Goal: Obtain resource: Obtain resource

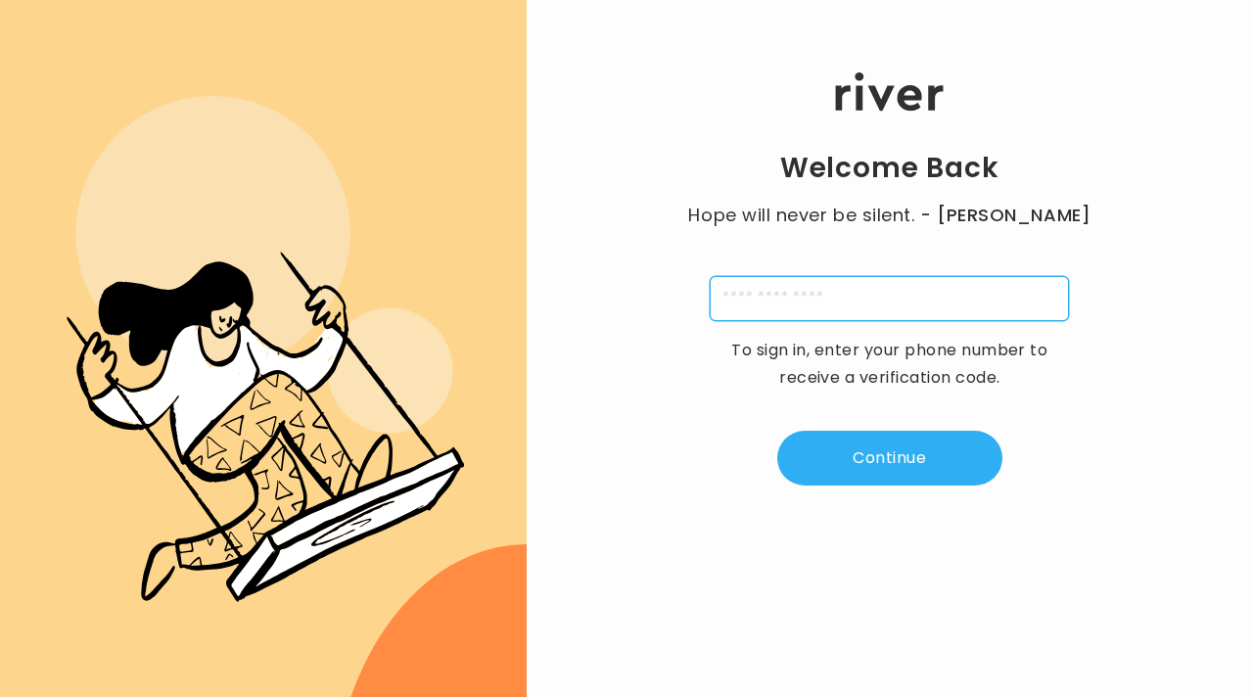
click at [880, 303] on input "tel" at bounding box center [889, 298] width 359 height 45
type input "**********"
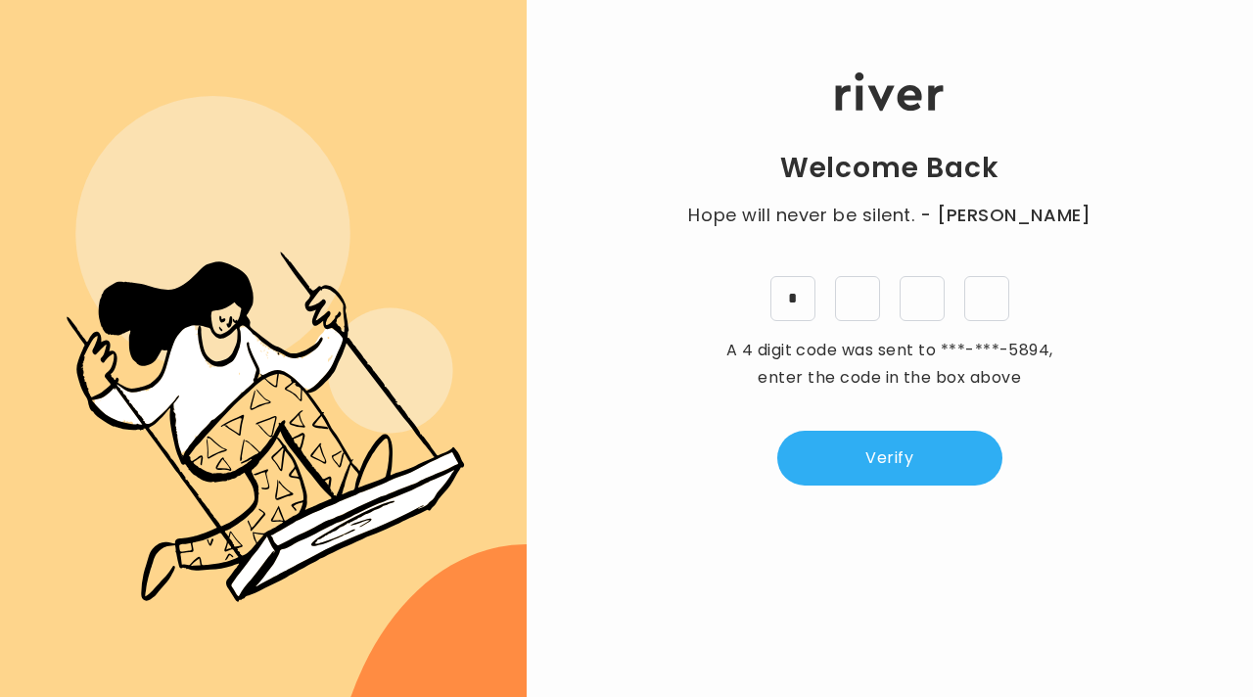
type input "*"
click at [862, 488] on div "Welcome Back Hope will never be silent. - [PERSON_NAME] * * * * A 4 digit code …" at bounding box center [890, 348] width 726 height 697
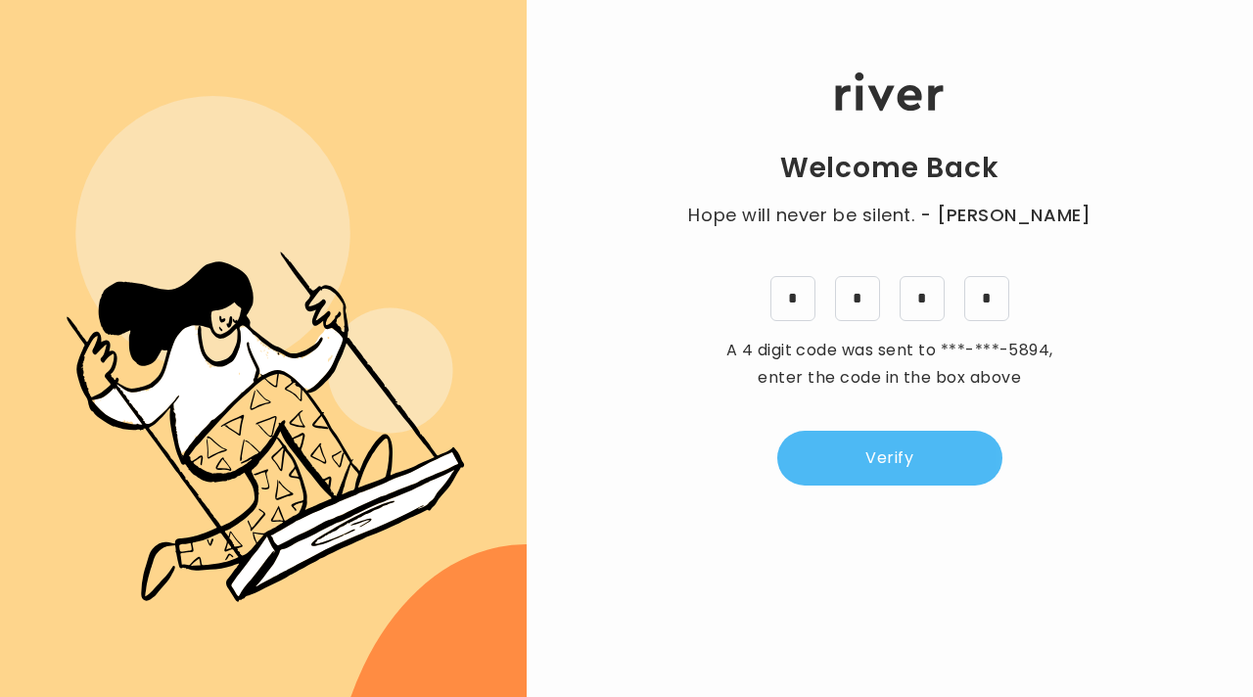
click at [853, 468] on button "Verify" at bounding box center [889, 458] width 225 height 55
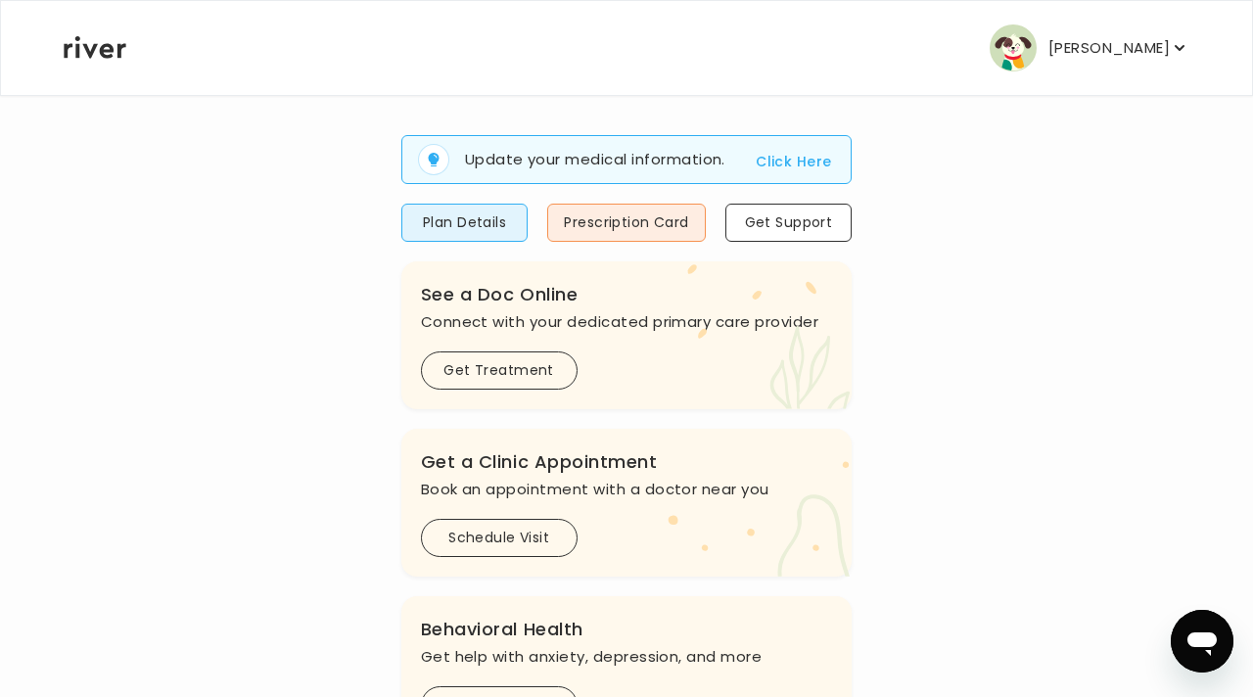
scroll to position [115, 0]
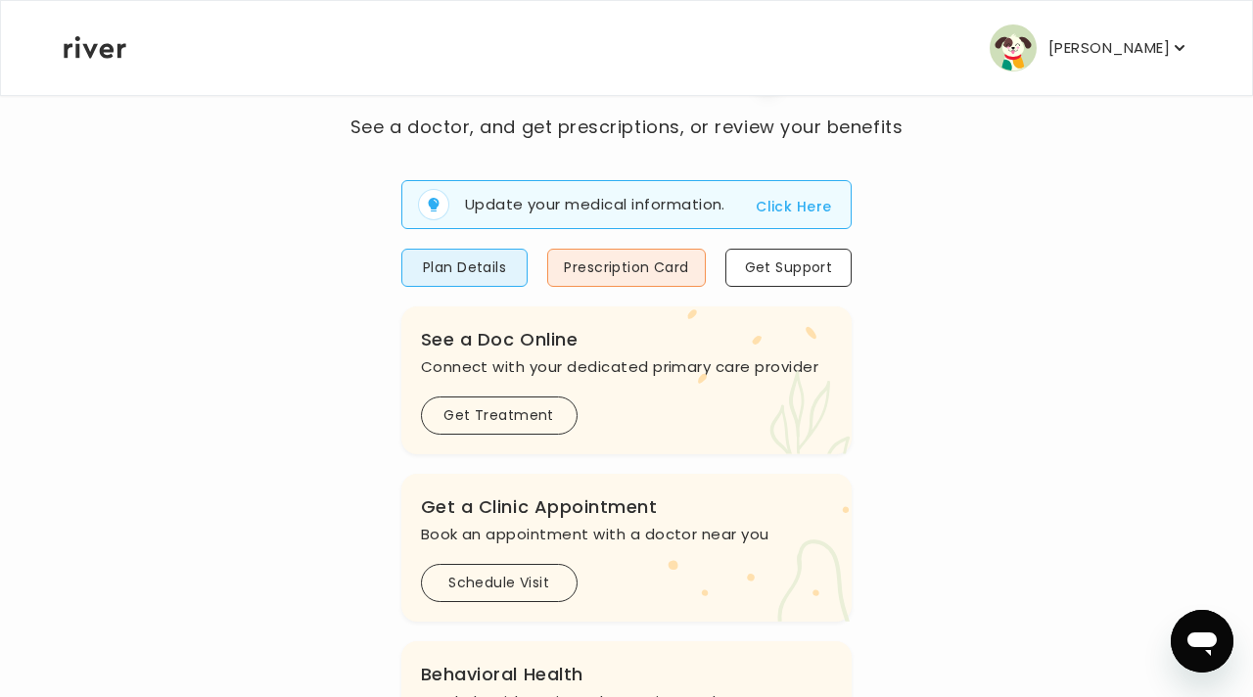
click at [1098, 44] on p "[PERSON_NAME]" at bounding box center [1108, 47] width 121 height 27
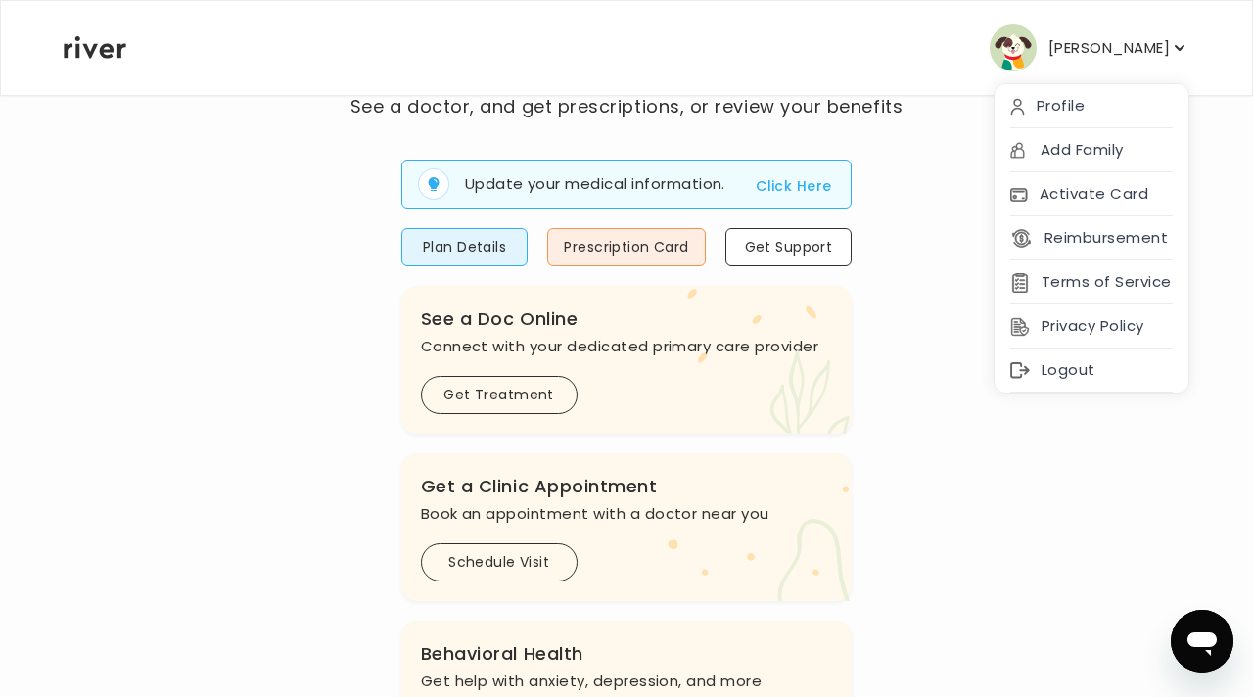
scroll to position [138, 0]
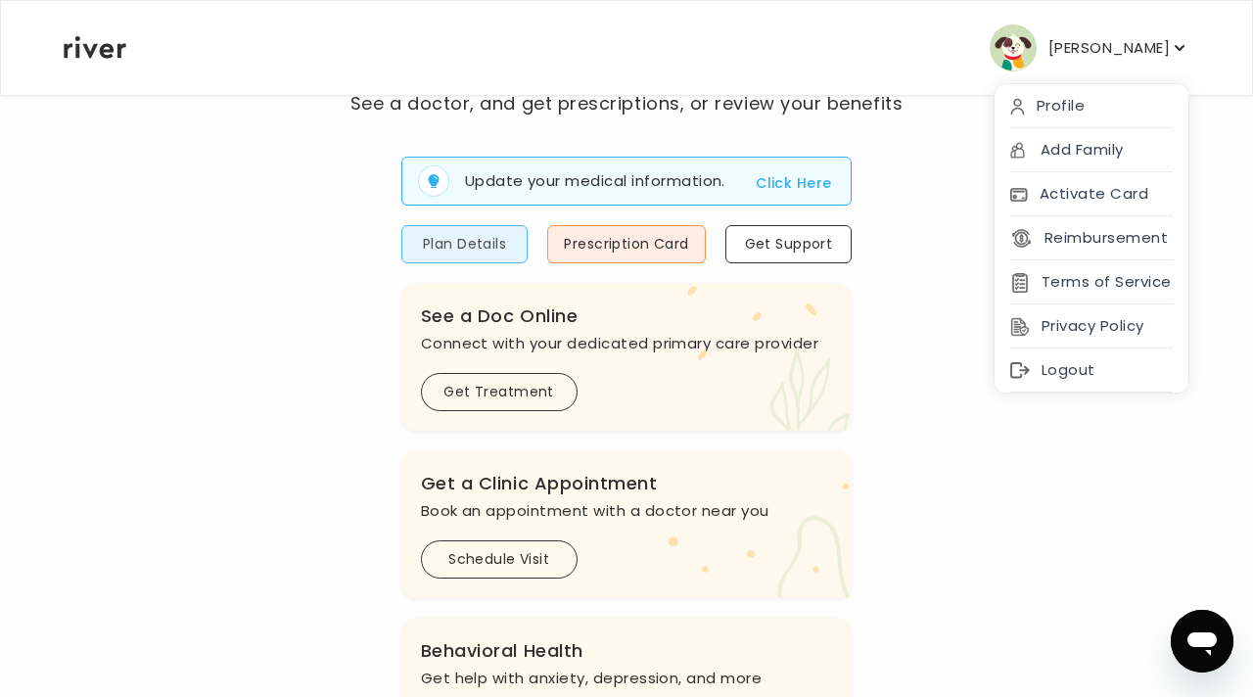
click at [440, 241] on button "Plan Details" at bounding box center [464, 244] width 127 height 38
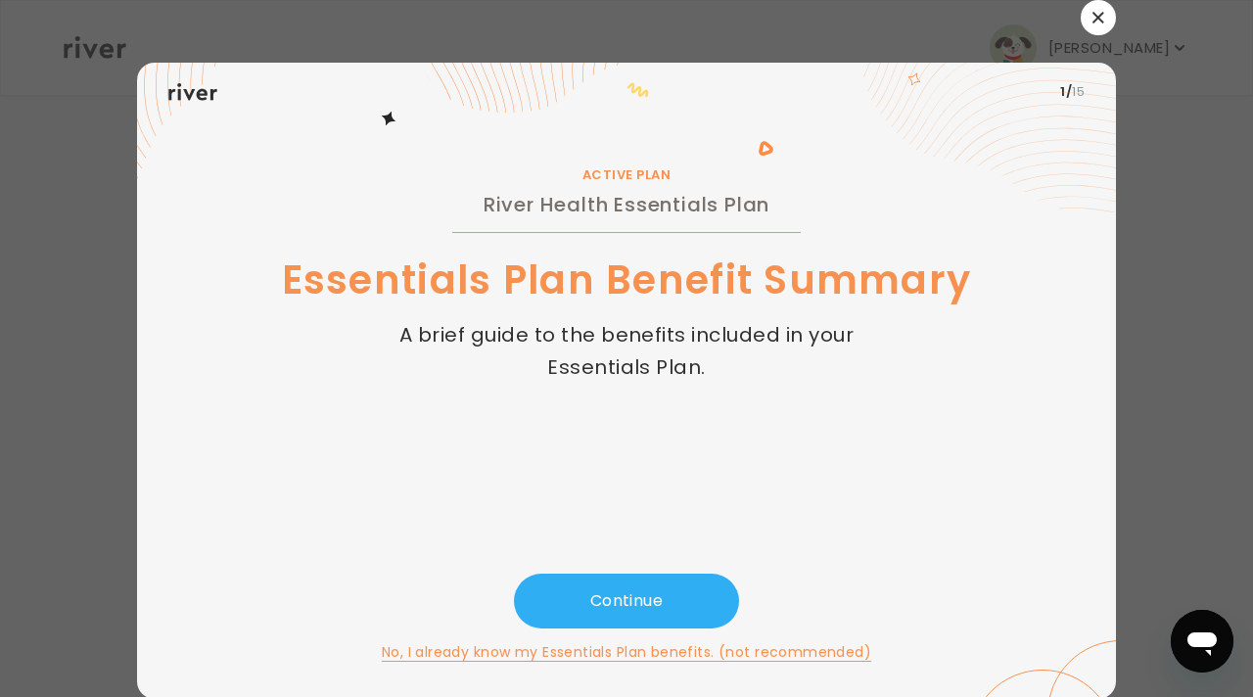
scroll to position [0, 0]
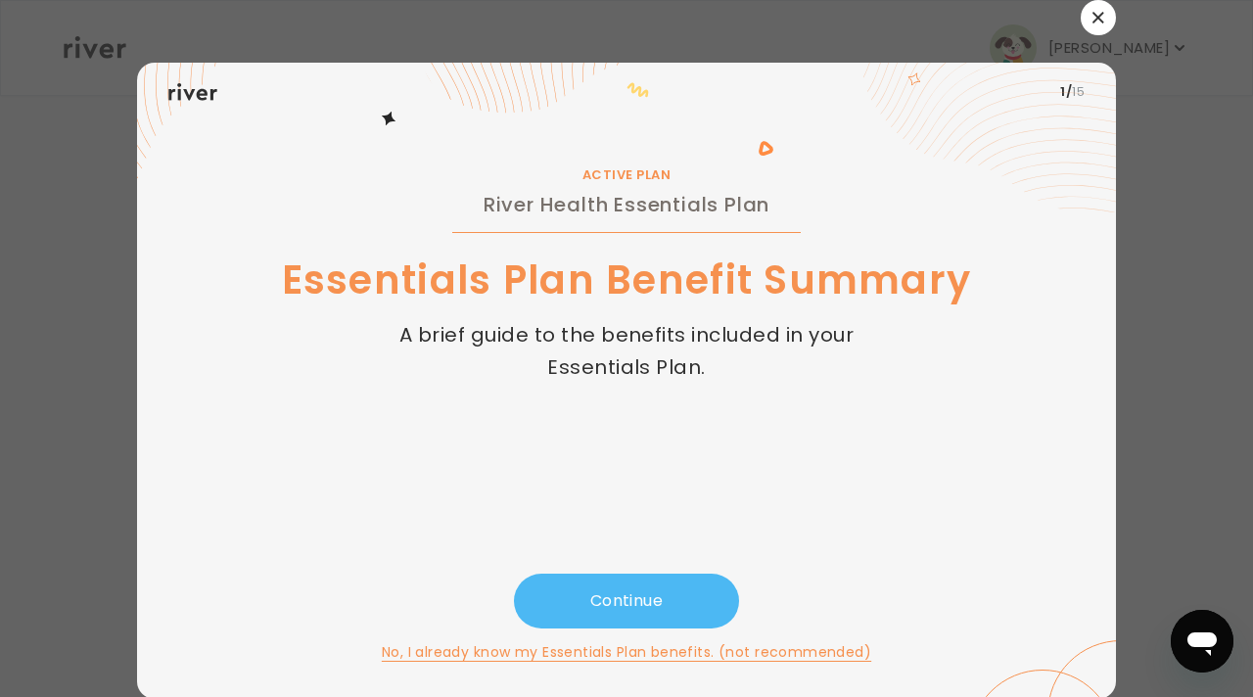
click at [597, 593] on button "Continue" at bounding box center [626, 600] width 225 height 55
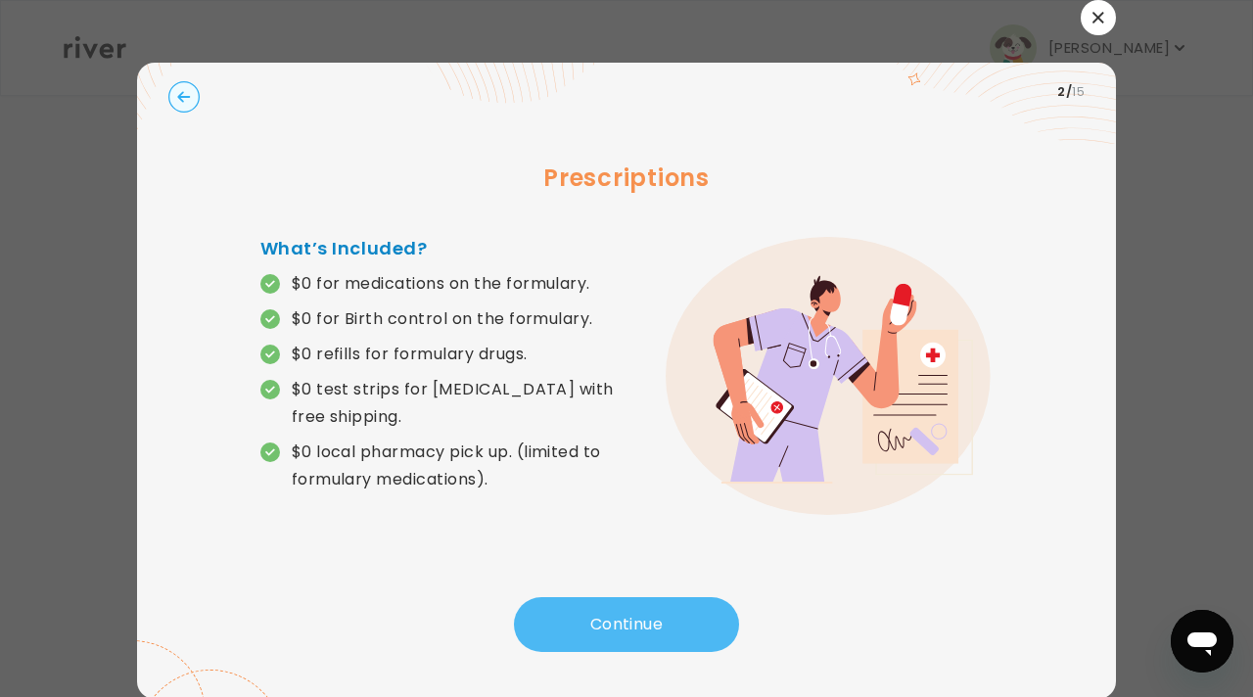
click at [597, 593] on div "Prescriptions What’s Included? $0 for medications on the formulary. $0 for Birt…" at bounding box center [626, 359] width 916 height 476
click at [597, 622] on button "Continue" at bounding box center [626, 624] width 225 height 55
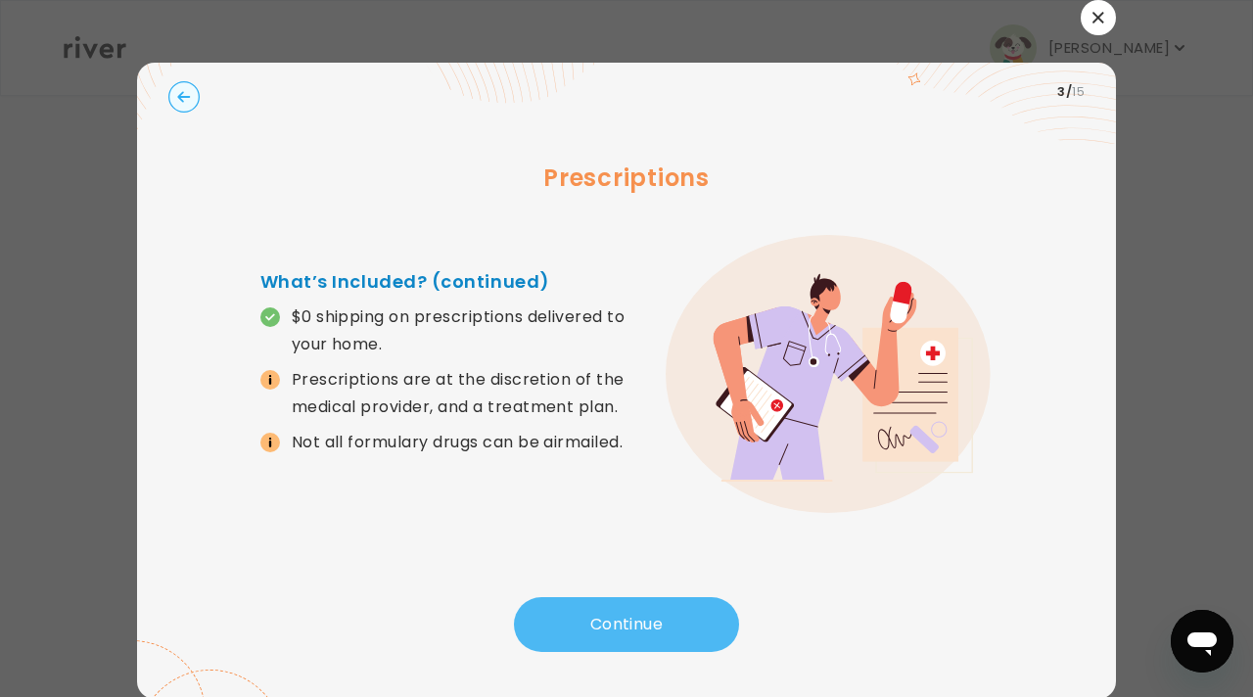
click at [598, 626] on button "Continue" at bounding box center [626, 624] width 225 height 55
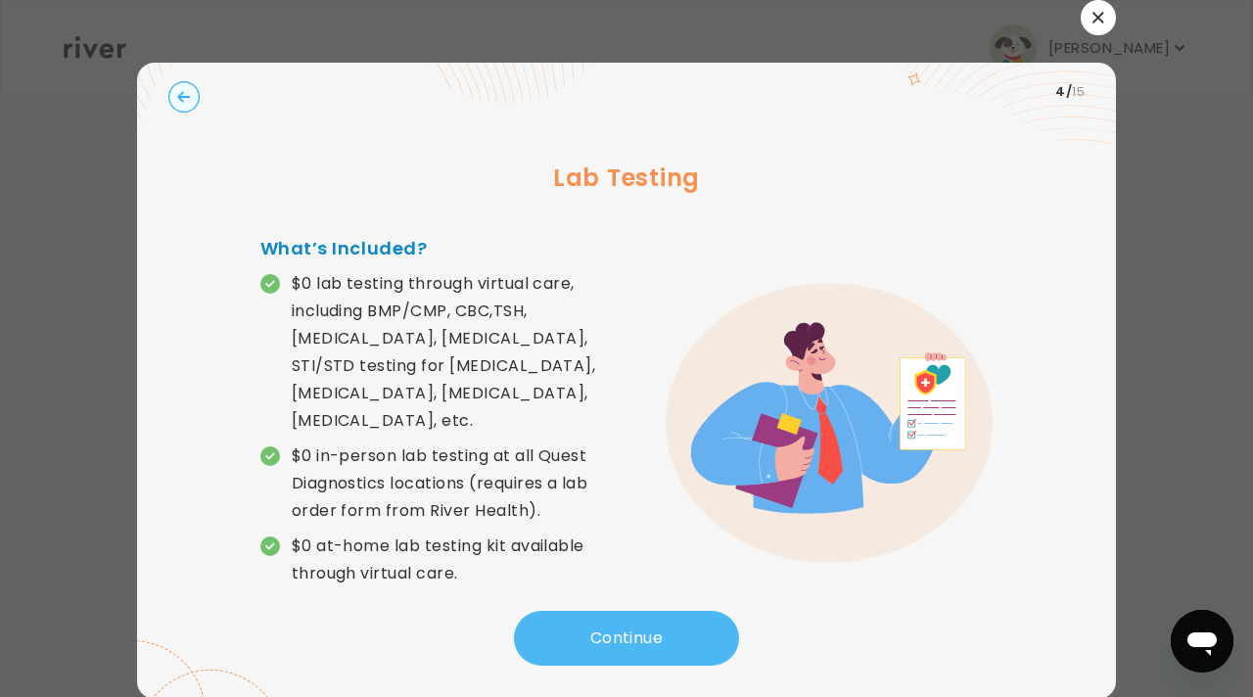
click at [598, 628] on button "Continue" at bounding box center [626, 638] width 225 height 55
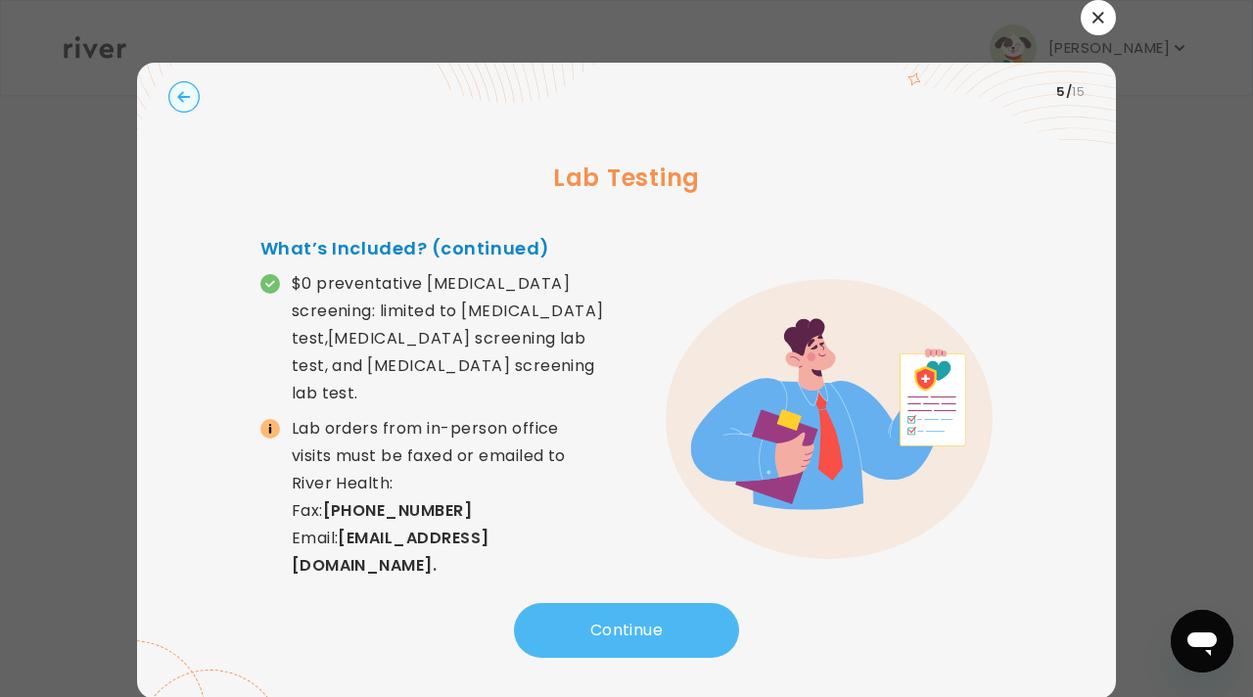
click at [598, 628] on button "Continue" at bounding box center [626, 630] width 225 height 55
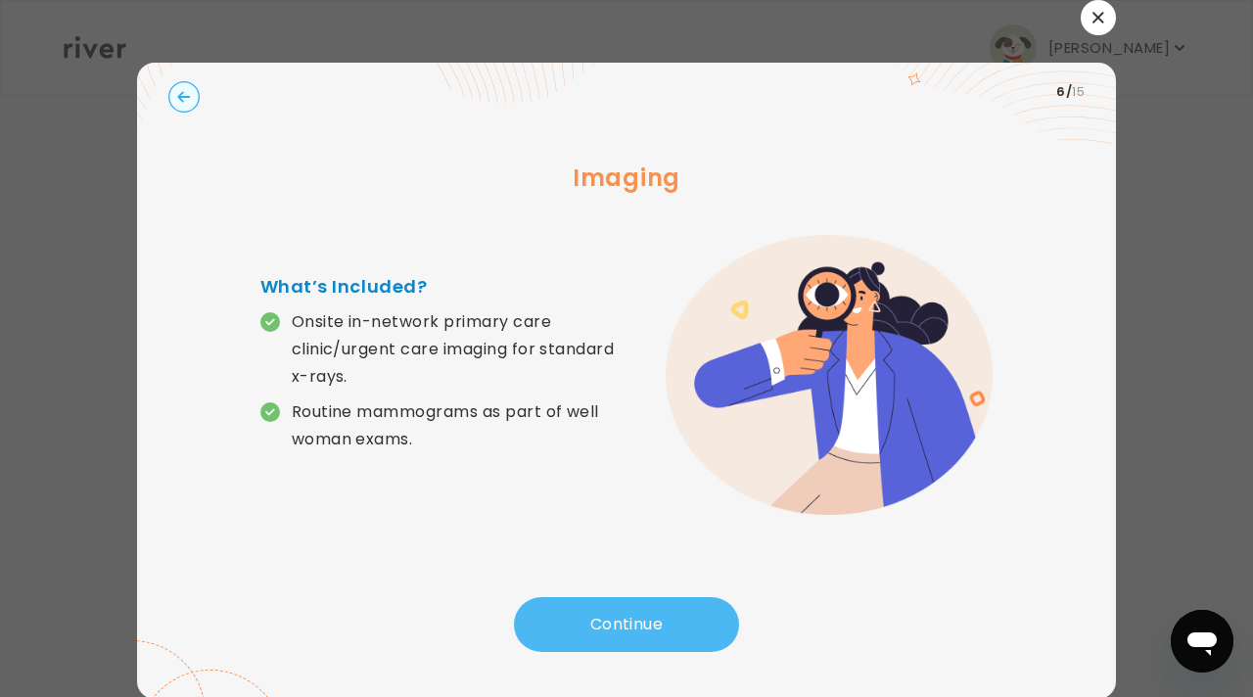
click at [598, 628] on button "Continue" at bounding box center [626, 624] width 225 height 55
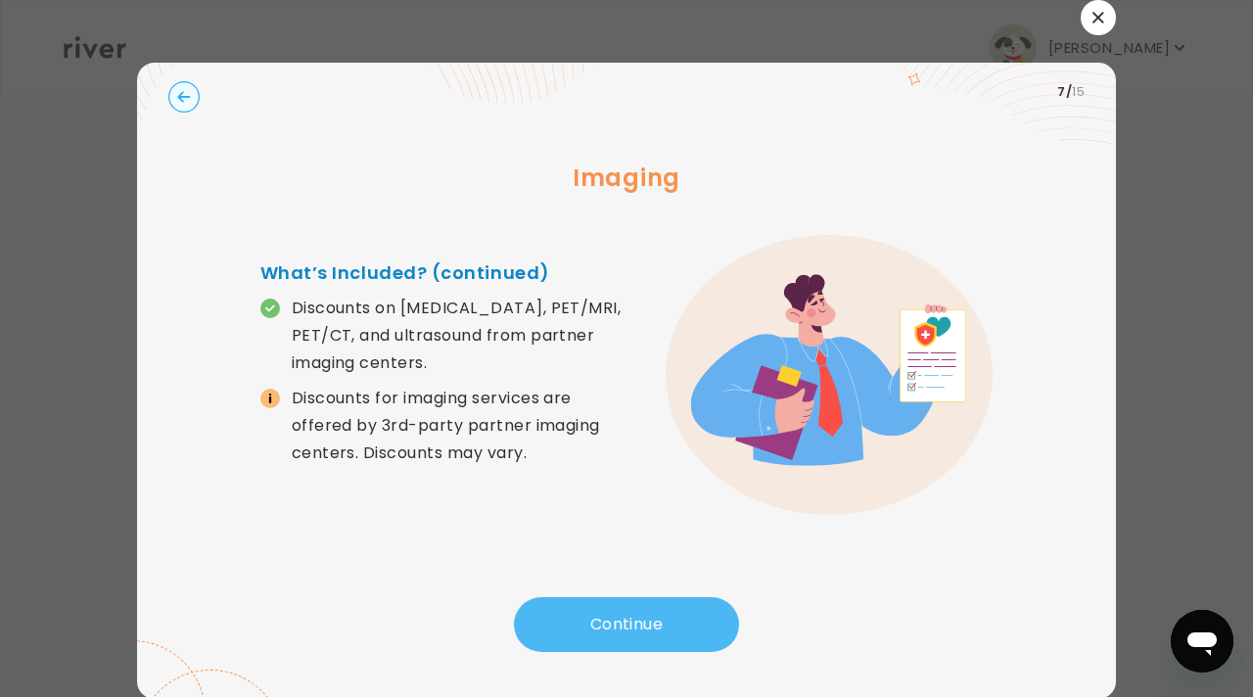
click at [598, 628] on button "Continue" at bounding box center [626, 624] width 225 height 55
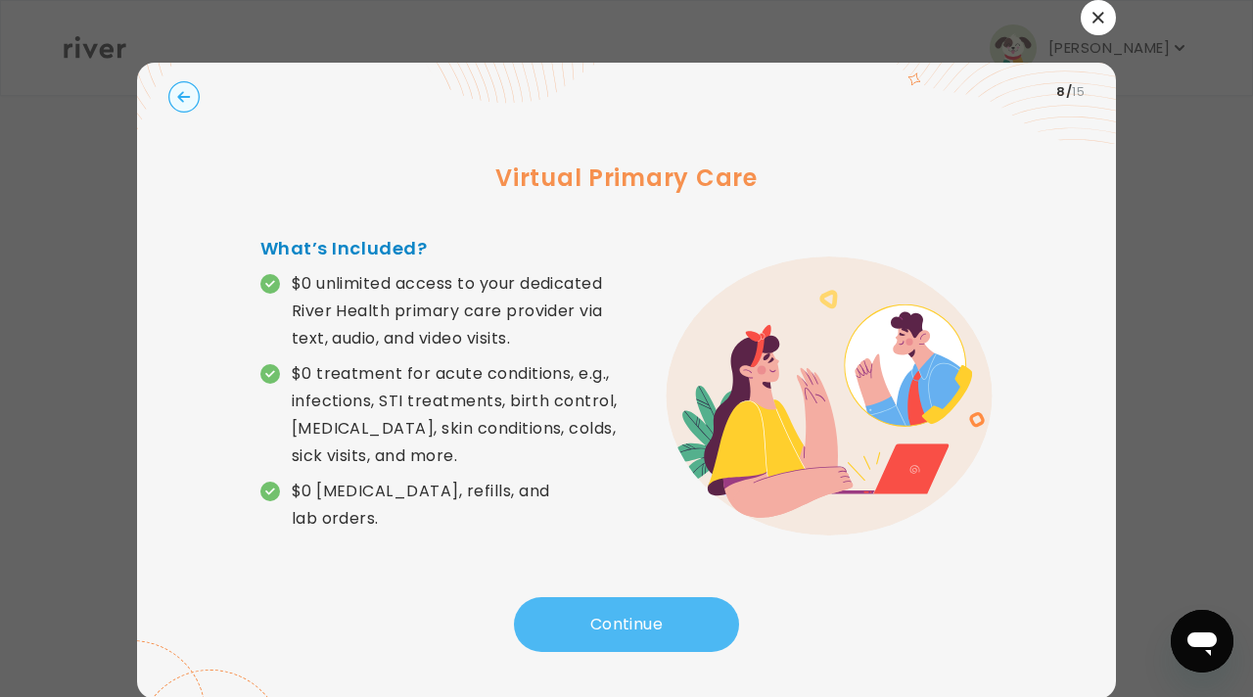
click at [598, 628] on button "Continue" at bounding box center [626, 624] width 225 height 55
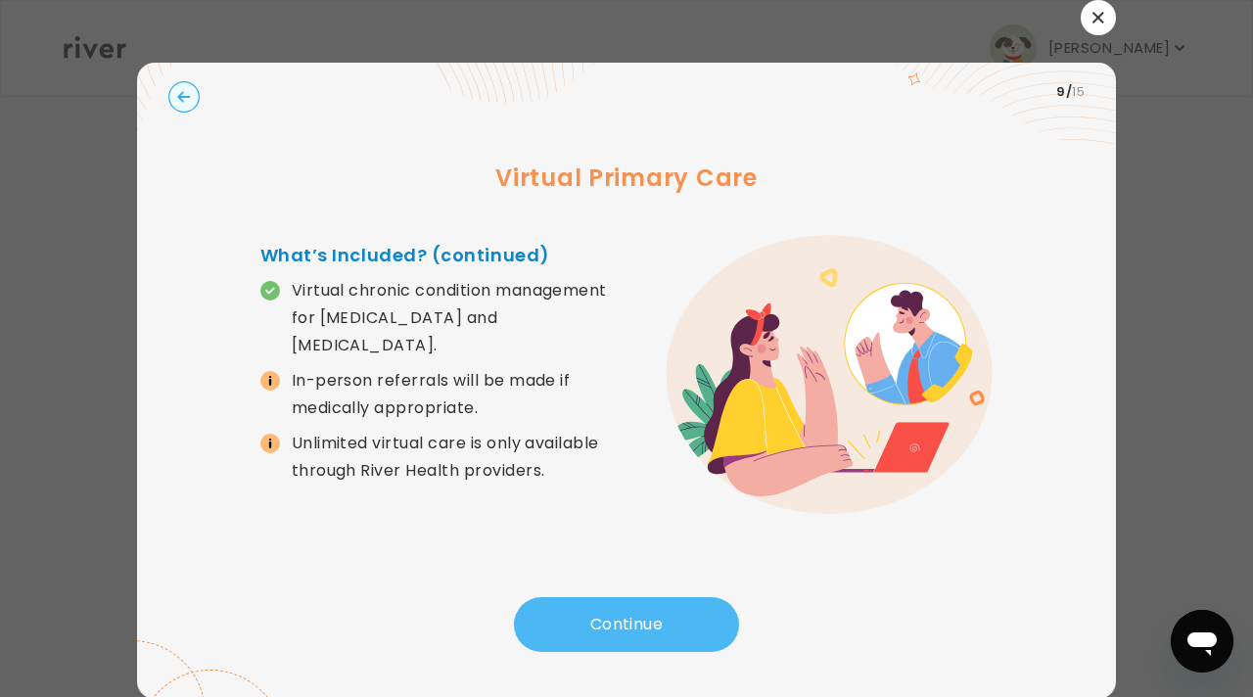
click at [598, 628] on button "Continue" at bounding box center [626, 624] width 225 height 55
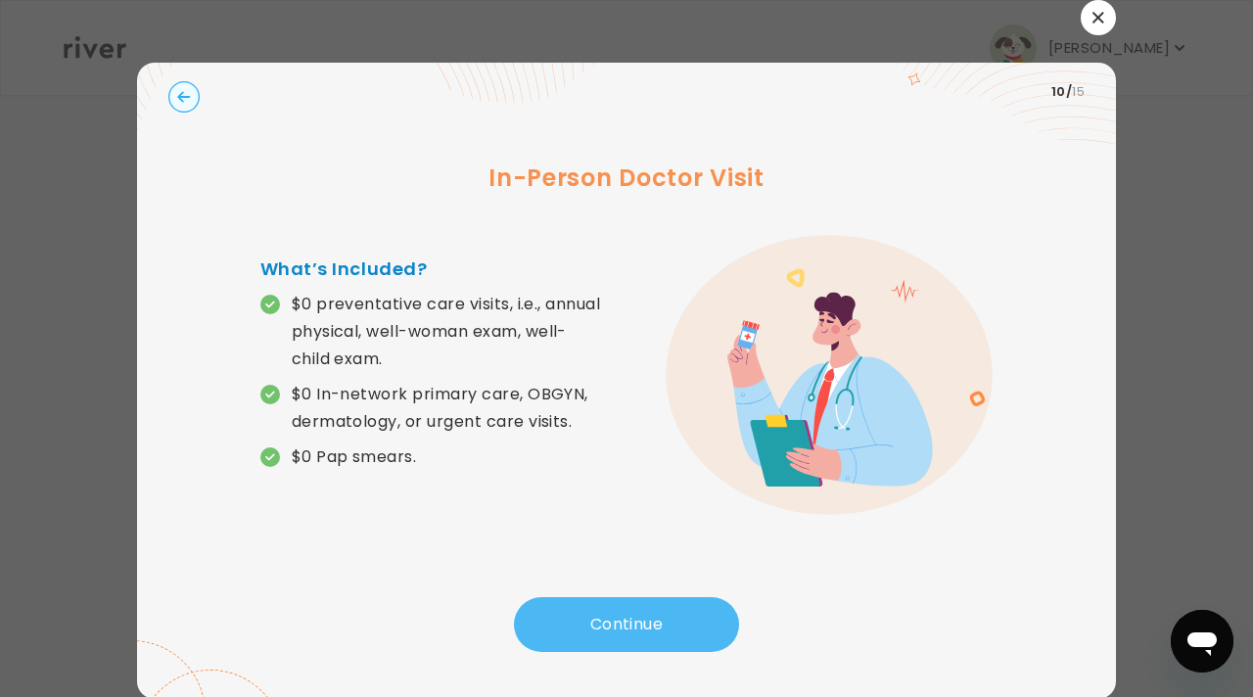
click at [598, 628] on button "Continue" at bounding box center [626, 624] width 225 height 55
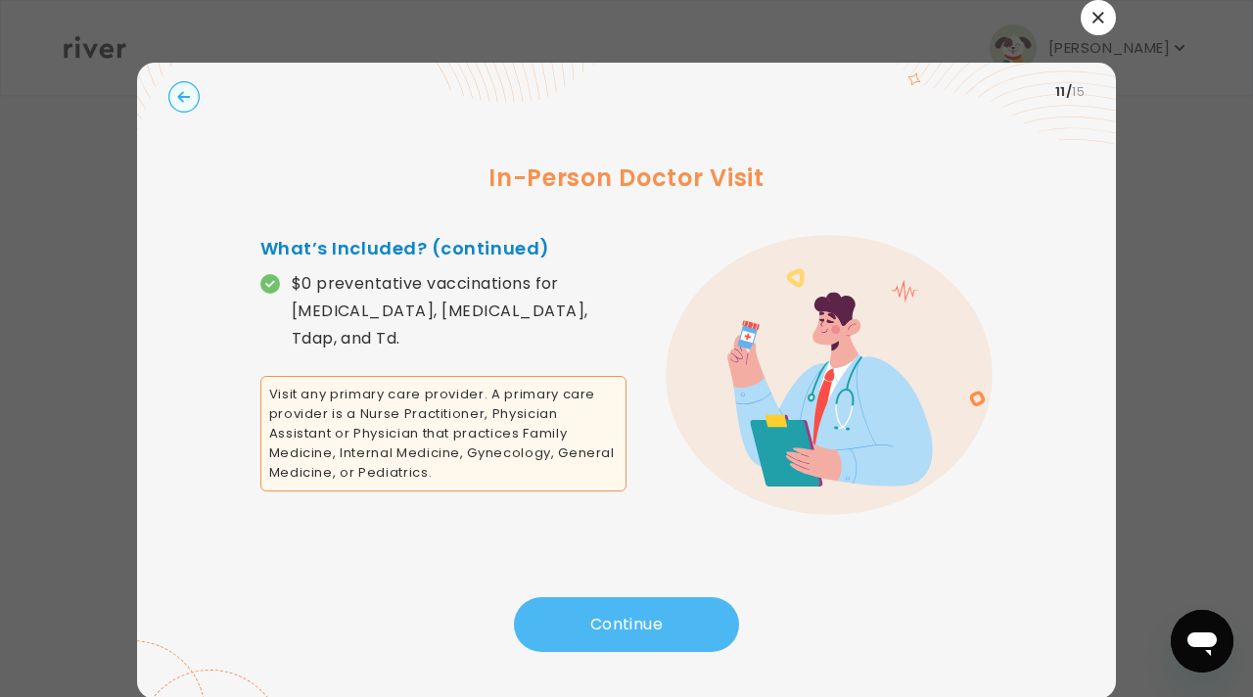
click at [598, 628] on button "Continue" at bounding box center [626, 624] width 225 height 55
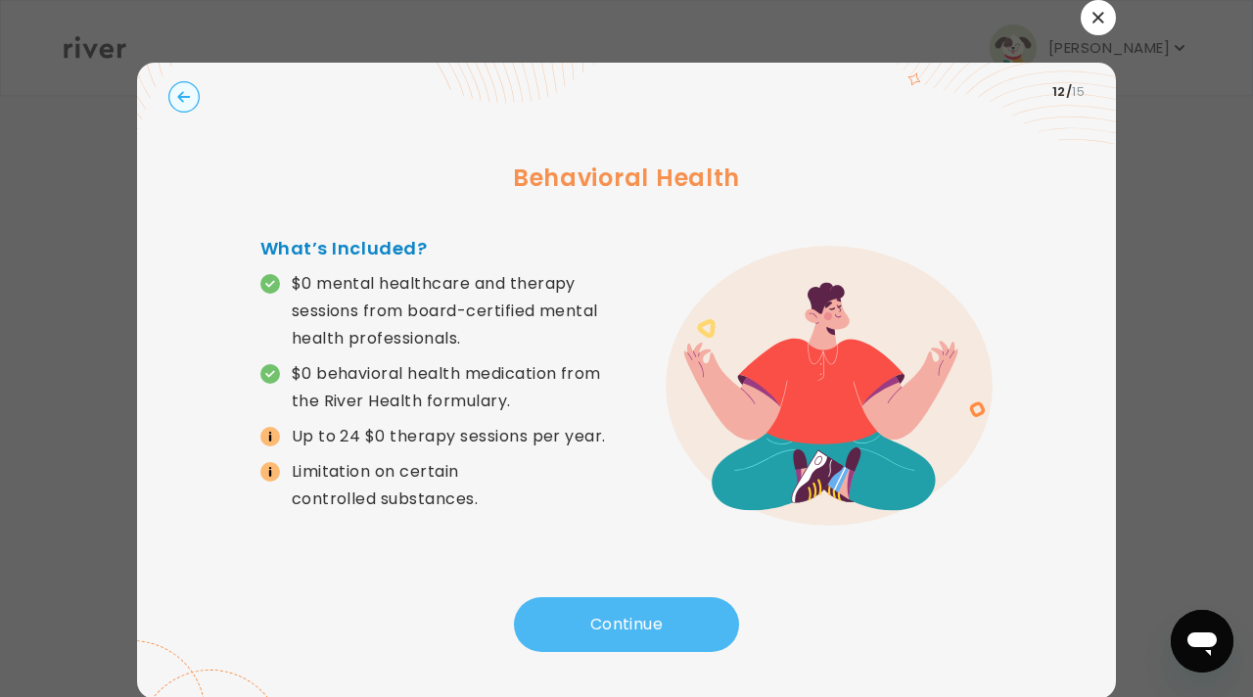
click at [598, 628] on button "Continue" at bounding box center [626, 624] width 225 height 55
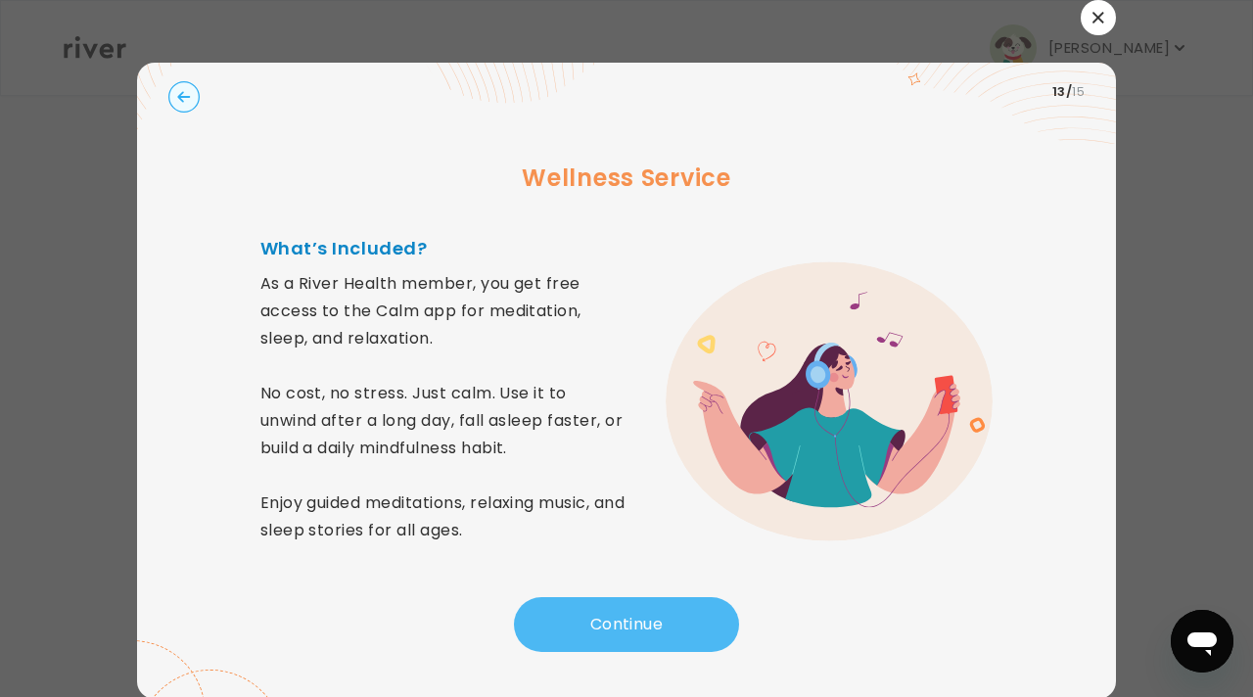
click at [598, 628] on button "Continue" at bounding box center [626, 624] width 225 height 55
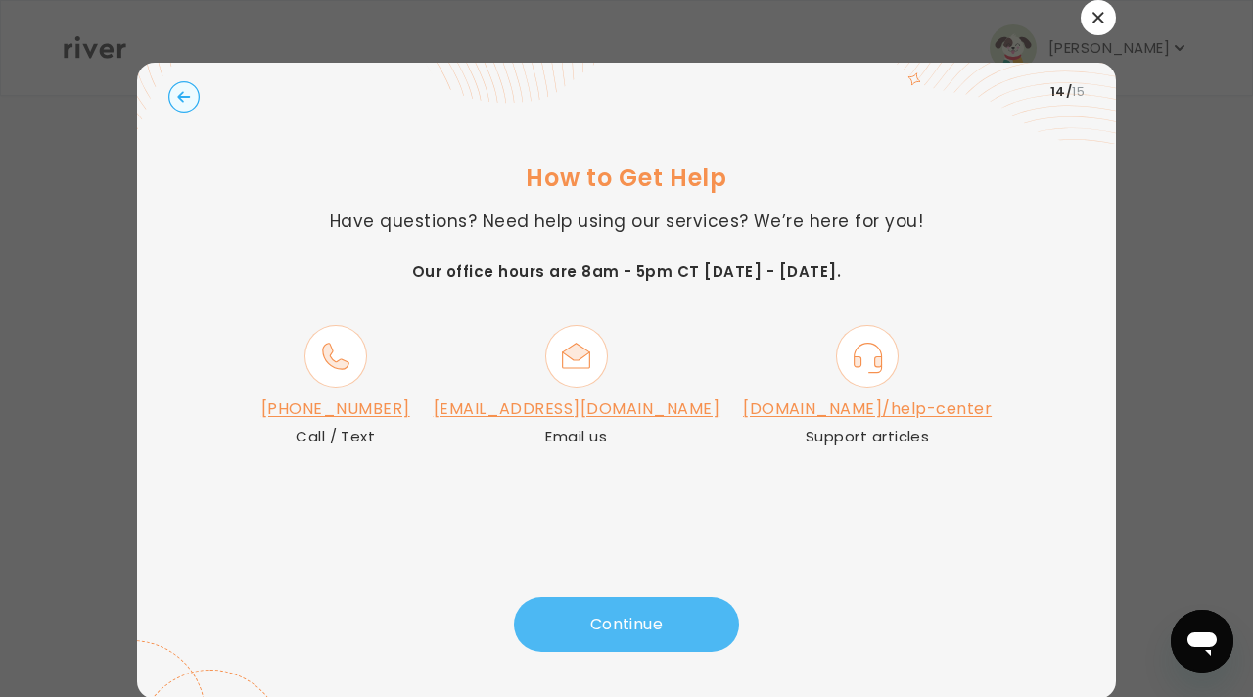
click at [598, 628] on button "Continue" at bounding box center [626, 624] width 225 height 55
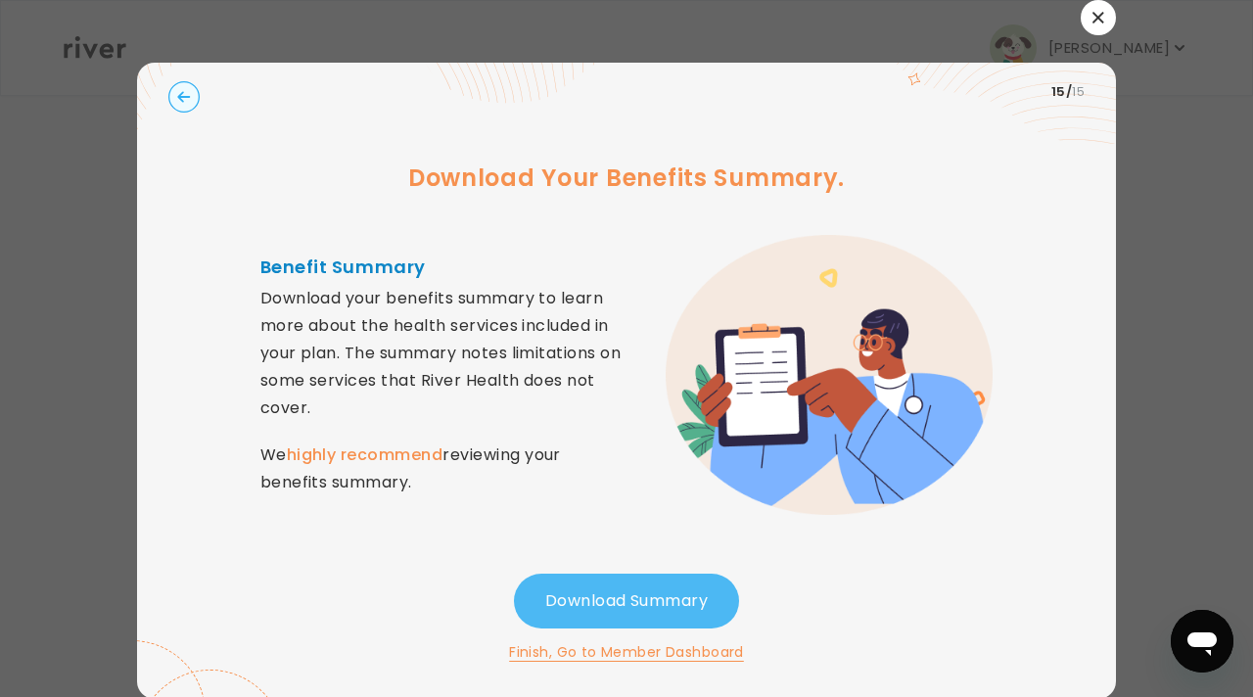
click at [598, 628] on div "Download Summary Finish, Go to Member Dashboard" at bounding box center [626, 618] width 916 height 90
click at [609, 604] on button "Download Summary" at bounding box center [626, 600] width 225 height 55
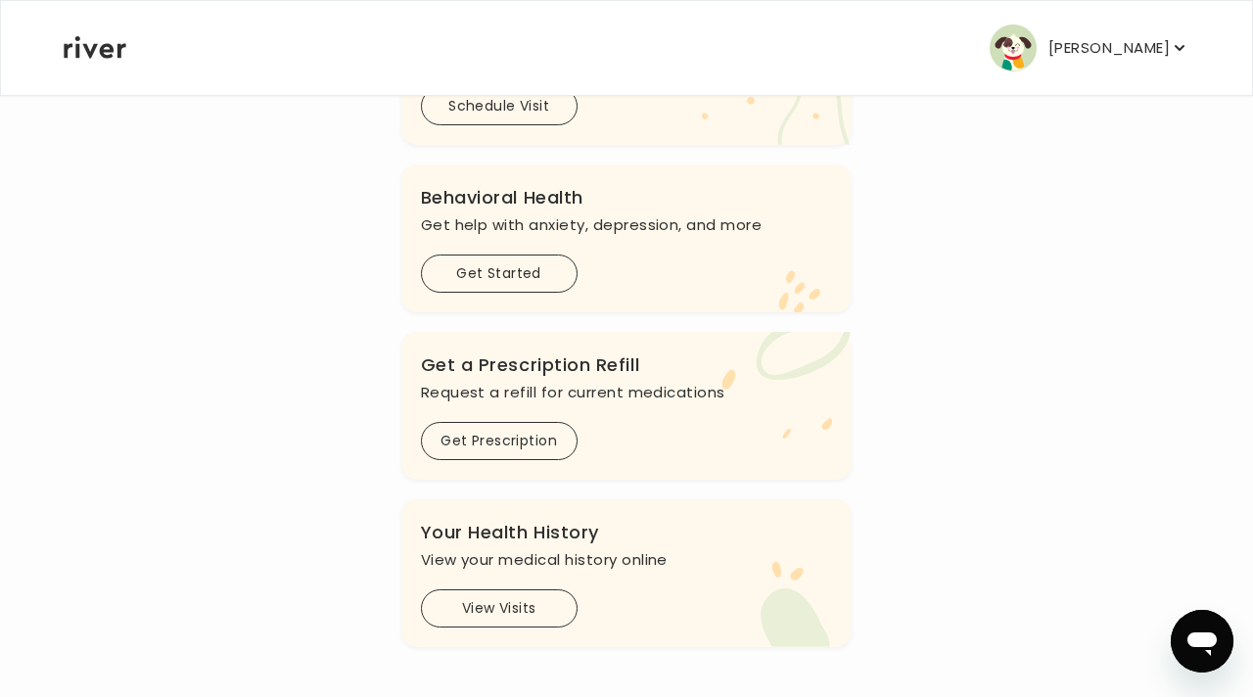
scroll to position [601, 0]
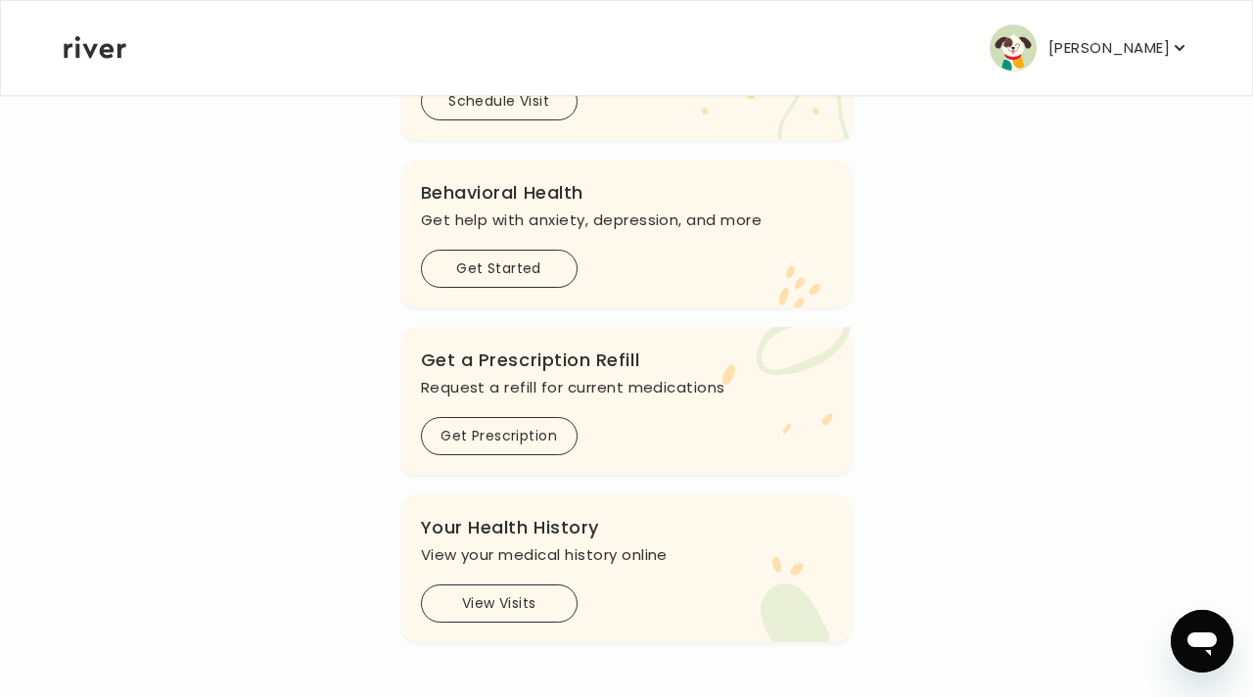
click at [1089, 46] on p "[PERSON_NAME]" at bounding box center [1108, 47] width 121 height 27
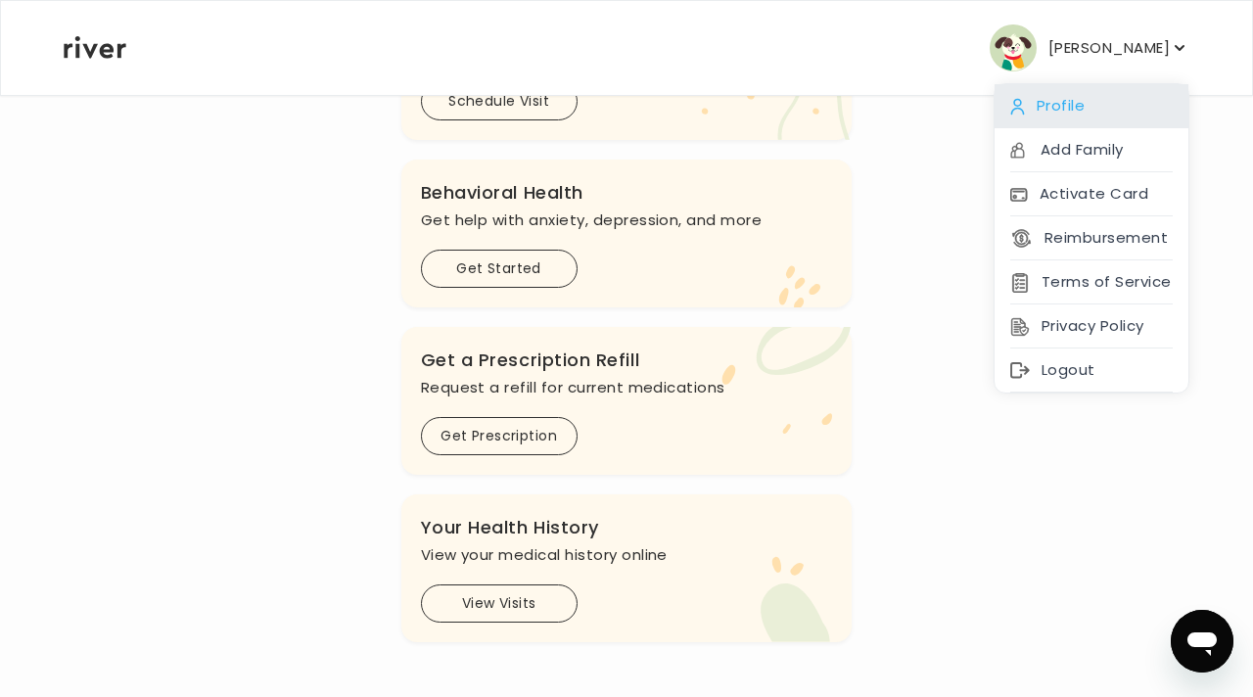
click at [1107, 115] on div "Profile" at bounding box center [1091, 106] width 194 height 44
